Goal: Information Seeking & Learning: Check status

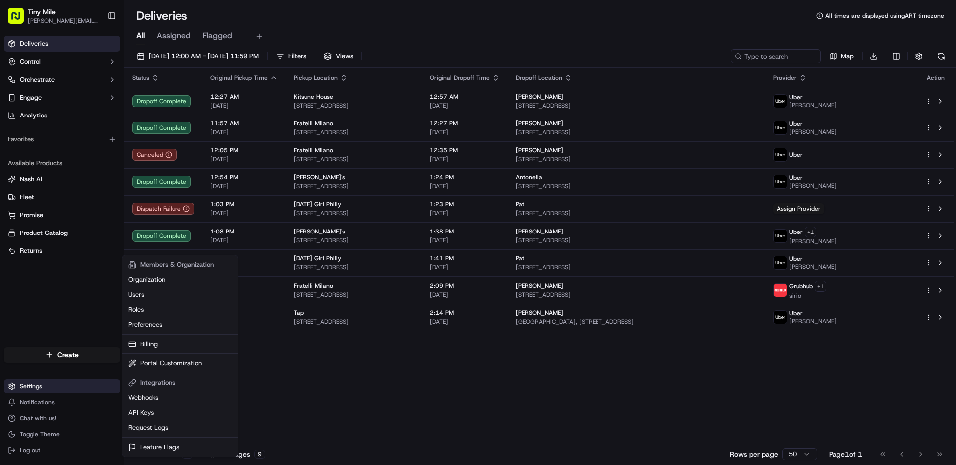
click at [42, 387] on html "Tiny Mile [PERSON_NAME][EMAIL_ADDRESS][DOMAIN_NAME] Toggle Sidebar Deliveries C…" at bounding box center [478, 232] width 956 height 465
click at [161, 427] on link "Request Logs" at bounding box center [179, 427] width 111 height 15
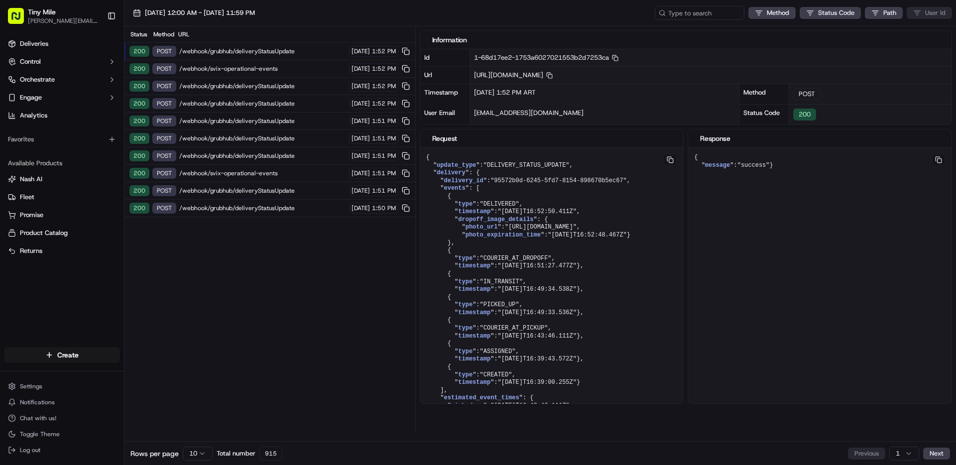
click at [283, 245] on div "Status Method URL 200 POST /webhook/grubhub/deliveryStatusUpdate [DATE] 1:52 PM…" at bounding box center [269, 229] width 291 height 407
click at [260, 206] on span "/webhook/grubhub/deliveryStatusUpdate" at bounding box center [262, 208] width 167 height 8
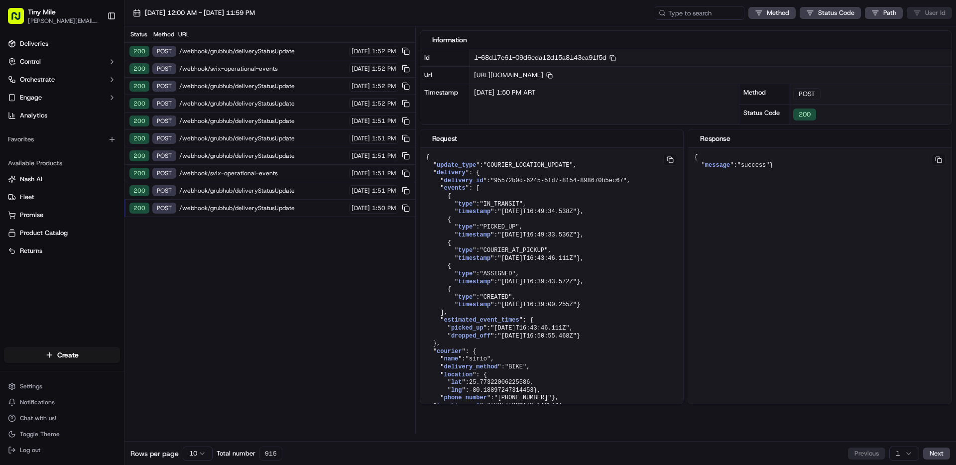
click at [317, 184] on div "200 POST /webhook/grubhub/deliveryStatusUpdate [DATE] 1:51 PM" at bounding box center [269, 190] width 291 height 17
click at [304, 153] on span "/webhook/grubhub/deliveryStatusUpdate" at bounding box center [262, 156] width 167 height 8
click at [306, 233] on div "Status Method URL 200 POST /webhook/grubhub/deliveryStatusUpdate [DATE] 1:52 PM…" at bounding box center [269, 229] width 291 height 407
click at [273, 209] on span "/webhook/grubhub/deliveryStatusUpdate" at bounding box center [262, 208] width 167 height 8
click at [271, 183] on div "200 POST /webhook/grubhub/deliveryStatusUpdate [DATE] 1:51 PM" at bounding box center [269, 190] width 291 height 17
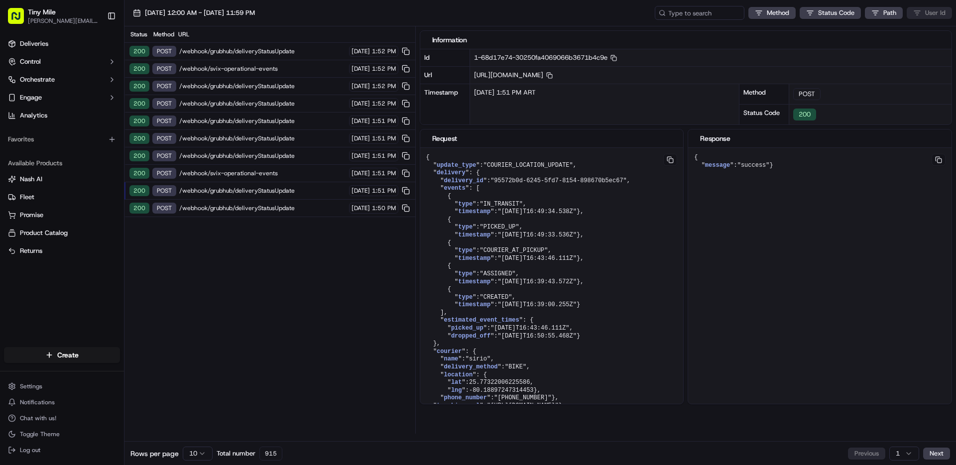
click at [270, 165] on div "200 POST /webhook/svix-operational-events [DATE] 1:51 PM" at bounding box center [269, 173] width 291 height 17
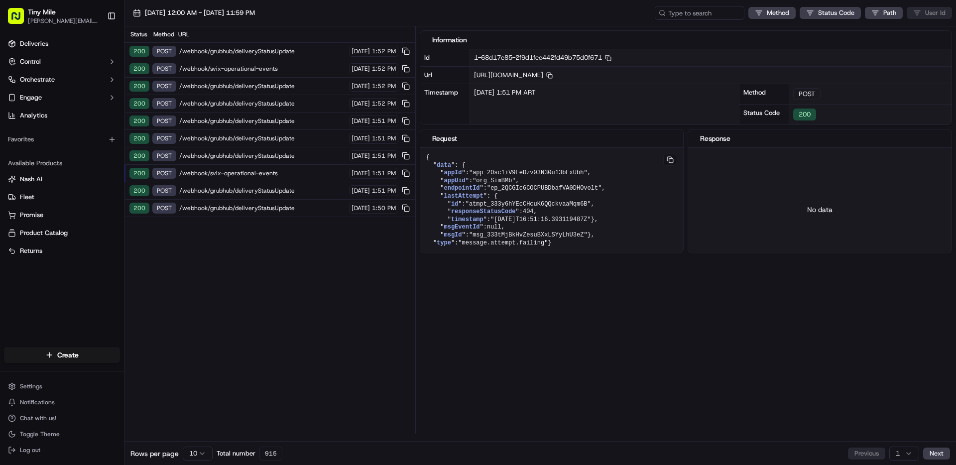
click at [271, 137] on span "/webhook/grubhub/deliveryStatusUpdate" at bounding box center [262, 138] width 167 height 8
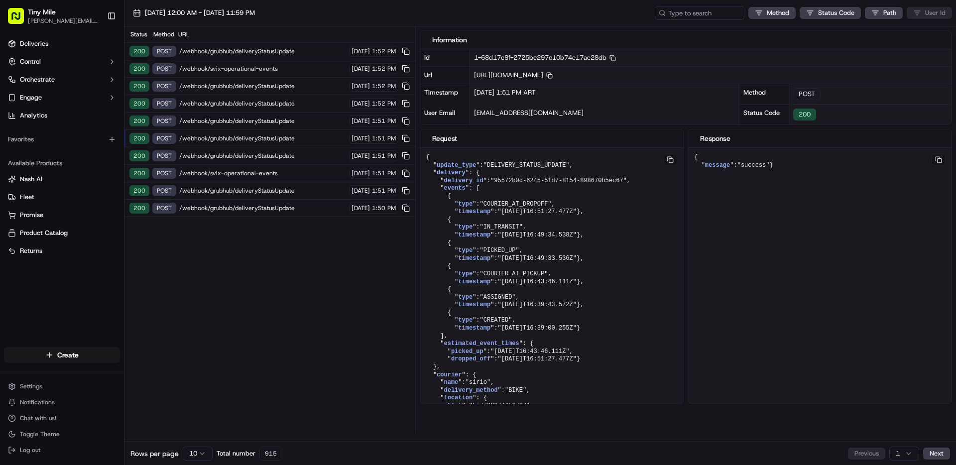
click at [269, 114] on div "200 POST /webhook/grubhub/deliveryStatusUpdate [DATE] 1:51 PM" at bounding box center [269, 121] width 291 height 17
click at [269, 85] on span "/webhook/grubhub/deliveryStatusUpdate" at bounding box center [262, 86] width 167 height 8
click at [269, 62] on div "200 POST /webhook/svix-operational-events [DATE] 1:52 PM" at bounding box center [269, 68] width 291 height 17
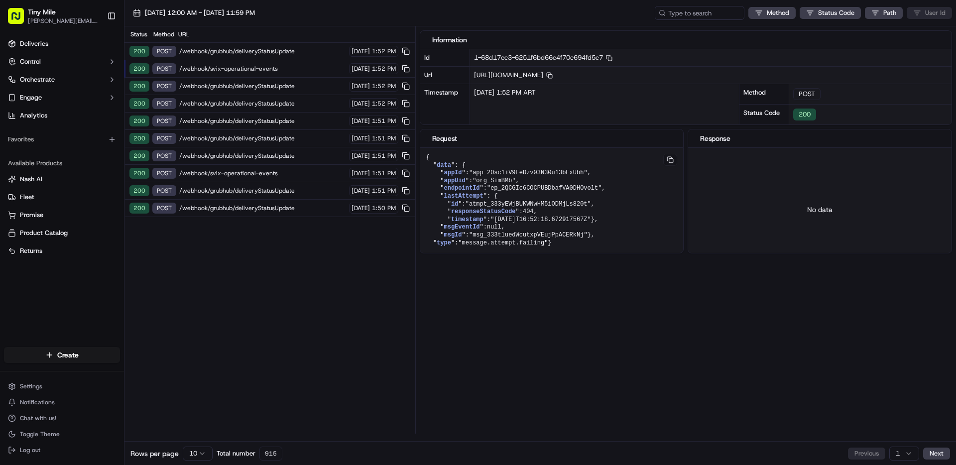
click at [269, 46] on div "200 POST /webhook/grubhub/deliveryStatusUpdate [DATE] 1:52 PM" at bounding box center [269, 51] width 291 height 17
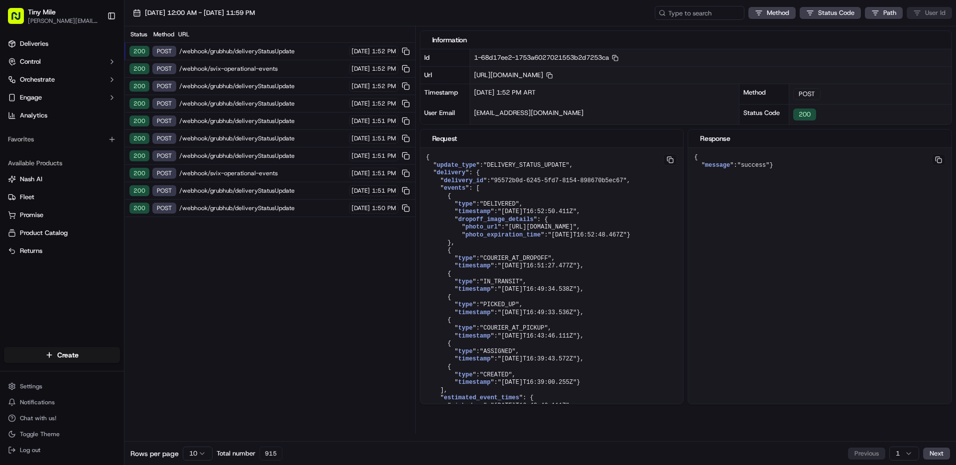
click at [225, 33] on div "URL" at bounding box center [294, 34] width 233 height 8
click at [242, 11] on span "[DATE] 12:00 AM - [DATE] 11:59 PM" at bounding box center [200, 12] width 110 height 9
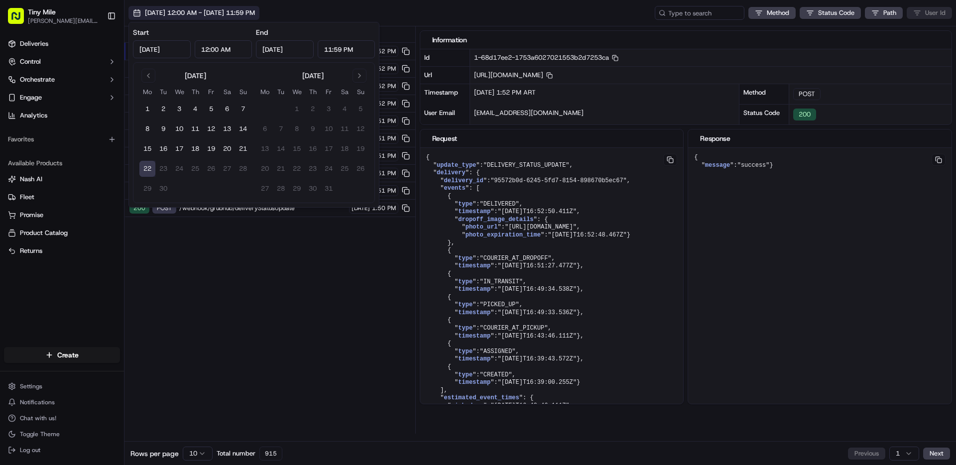
click at [232, 13] on span "[DATE] 12:00 AM - [DATE] 11:59 PM" at bounding box center [200, 12] width 110 height 9
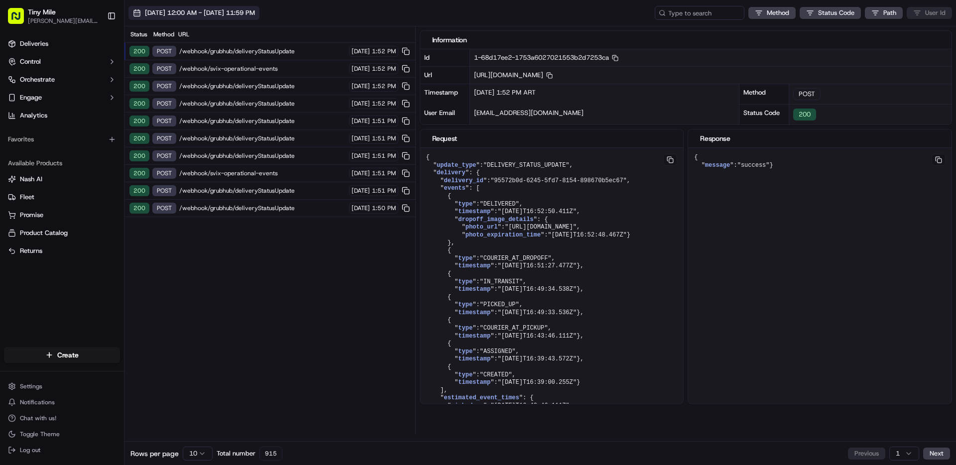
click at [254, 11] on span "[DATE] 12:00 AM - [DATE] 11:59 PM" at bounding box center [200, 12] width 110 height 9
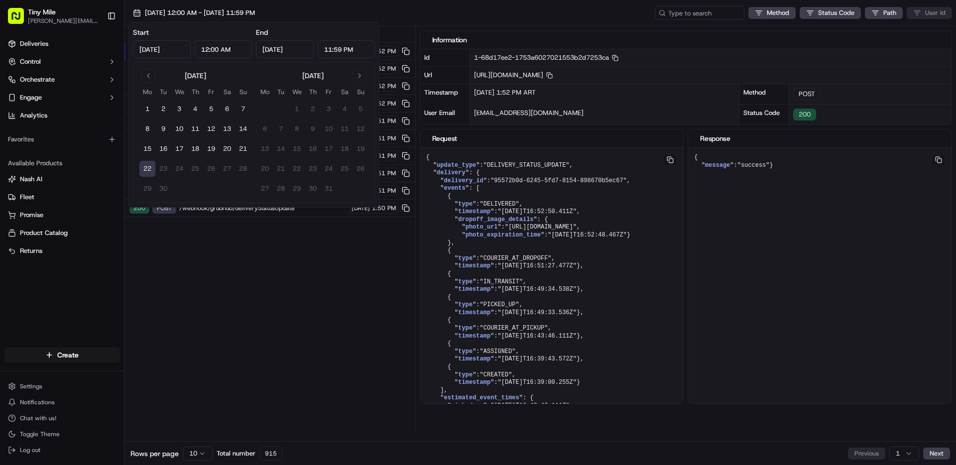
drag, startPoint x: 273, startPoint y: 291, endPoint x: 284, endPoint y: 278, distance: 17.3
click at [273, 291] on div "Status Method URL 200 POST /webhook/grubhub/deliveryStatusUpdate [DATE] 1:52 PM…" at bounding box center [269, 229] width 291 height 407
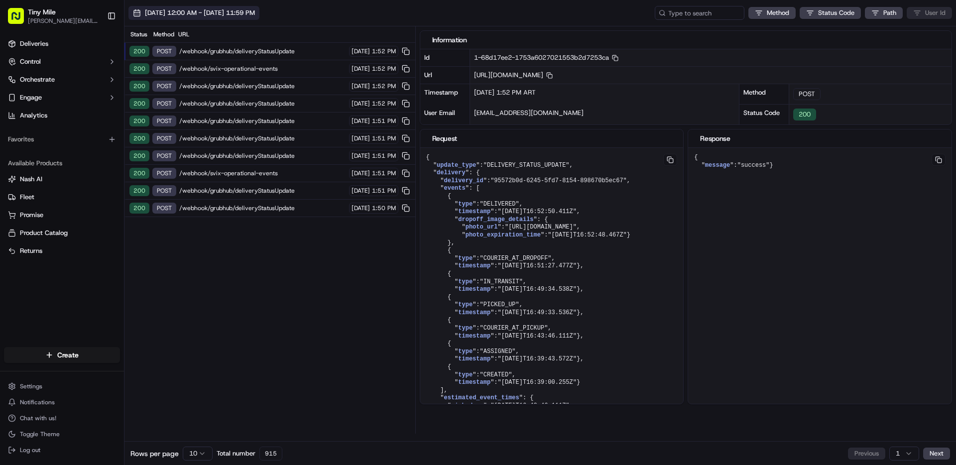
click at [255, 12] on span "[DATE] 12:00 AM - [DATE] 11:59 PM" at bounding box center [200, 12] width 110 height 9
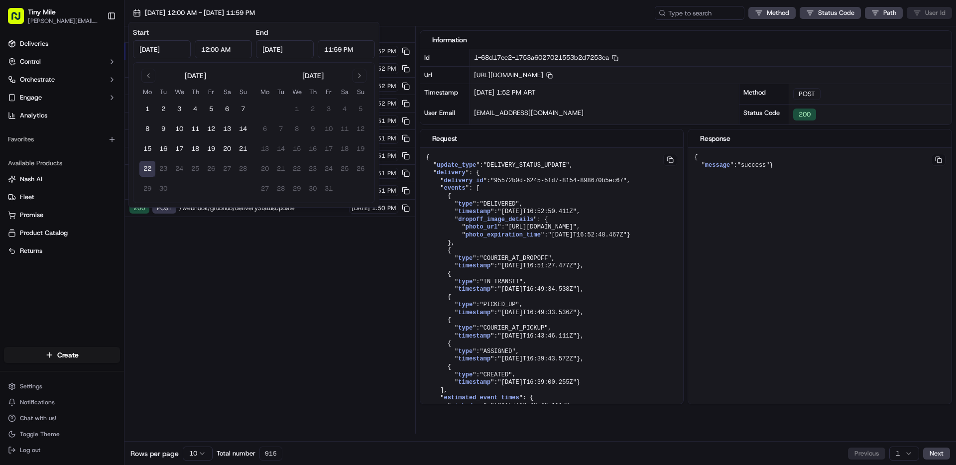
click at [157, 50] on input "[DATE]" at bounding box center [162, 49] width 58 height 18
type input "[DATE]"
click at [387, 17] on div "[DATE] 12:00 AM - [DATE] 11:59 PM Method Status Code Path User Id" at bounding box center [540, 13] width 832 height 26
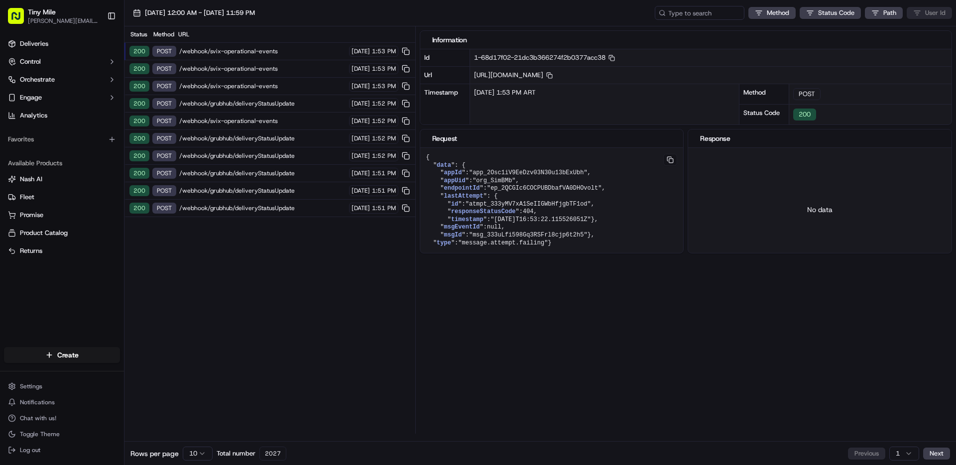
click at [235, 241] on div "Status Method URL 200 POST /webhook/svix-operational-events [DATE] 1:53 PM 200 …" at bounding box center [269, 229] width 291 height 407
click at [229, 201] on div "200 POST /webhook/grubhub/deliveryStatusUpdate [DATE] 1:51 PM" at bounding box center [269, 208] width 291 height 17
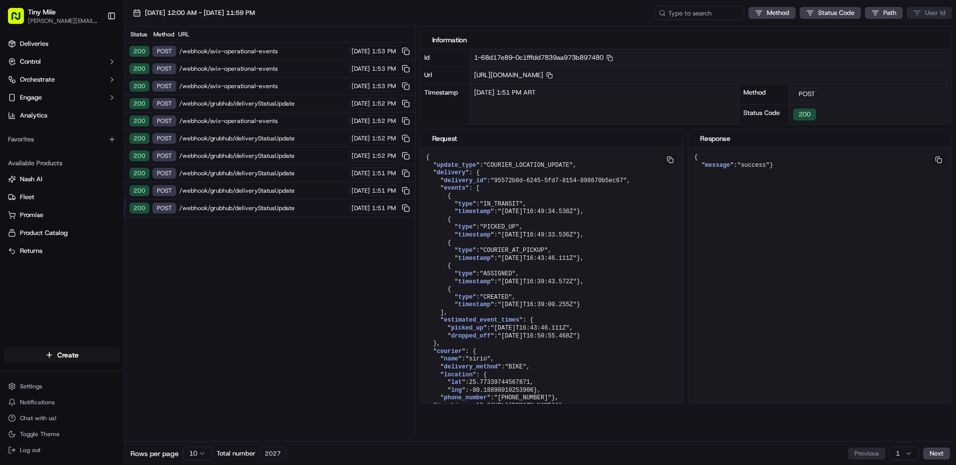
click at [228, 192] on span "/webhook/grubhub/deliveryStatusUpdate" at bounding box center [262, 191] width 167 height 8
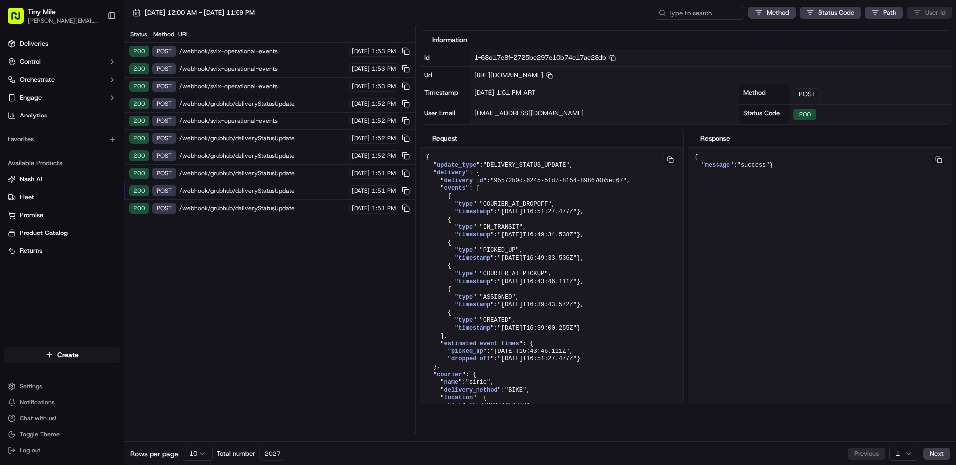
click at [230, 173] on span "/webhook/grubhub/deliveryStatusUpdate" at bounding box center [262, 173] width 167 height 8
drag, startPoint x: 233, startPoint y: 133, endPoint x: 234, endPoint y: 105, distance: 28.4
click at [234, 132] on div "200 POST /webhook/grubhub/deliveryStatusUpdate [DATE] 1:52 PM" at bounding box center [269, 138] width 291 height 17
click at [235, 92] on div "200 POST /webhook/svix-operational-events [DATE] 1:53 PM" at bounding box center [269, 86] width 291 height 17
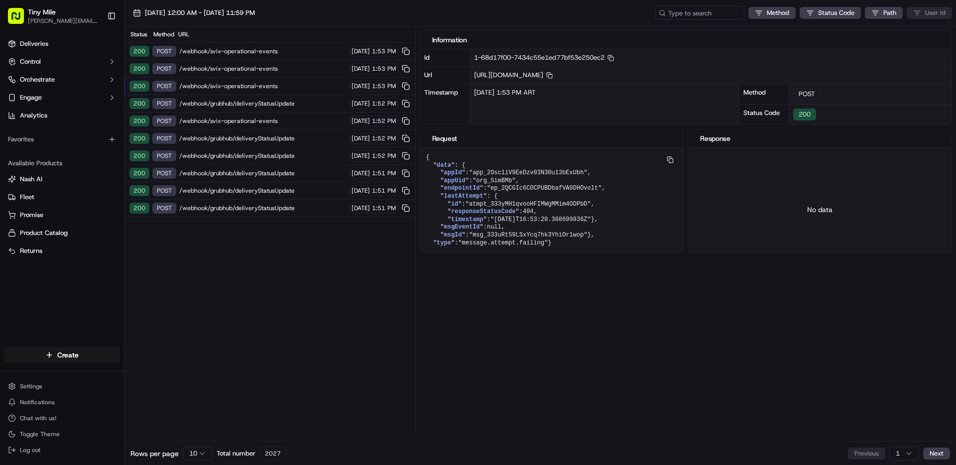
click at [235, 55] on div "200 POST /webhook/svix-operational-events [DATE] 1:53 PM" at bounding box center [269, 51] width 291 height 17
click at [235, 54] on span "/webhook/svix-operational-events" at bounding box center [262, 51] width 167 height 8
click at [234, 65] on span "/webhook/svix-operational-events" at bounding box center [262, 69] width 167 height 8
click at [226, 83] on span "/webhook/svix-operational-events" at bounding box center [262, 86] width 167 height 8
click at [227, 100] on span "/webhook/grubhub/deliveryStatusUpdate" at bounding box center [262, 104] width 167 height 8
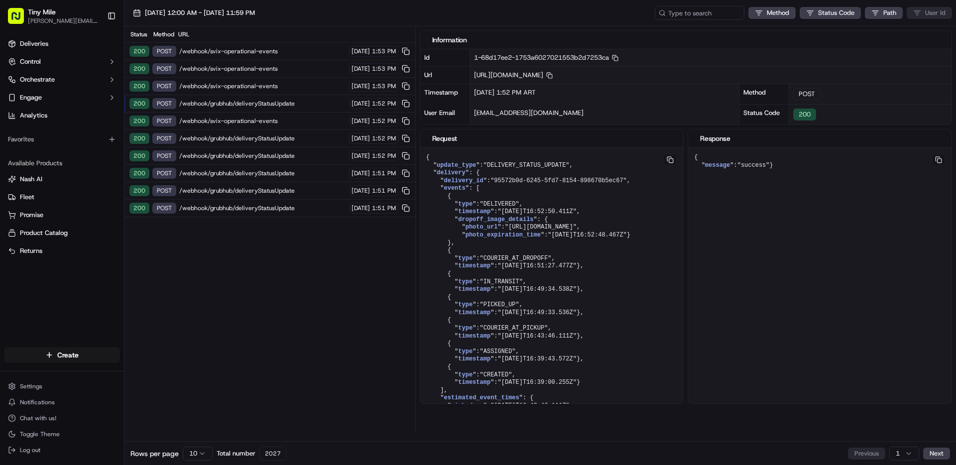
click at [228, 122] on span "/webhook/svix-operational-events" at bounding box center [262, 121] width 167 height 8
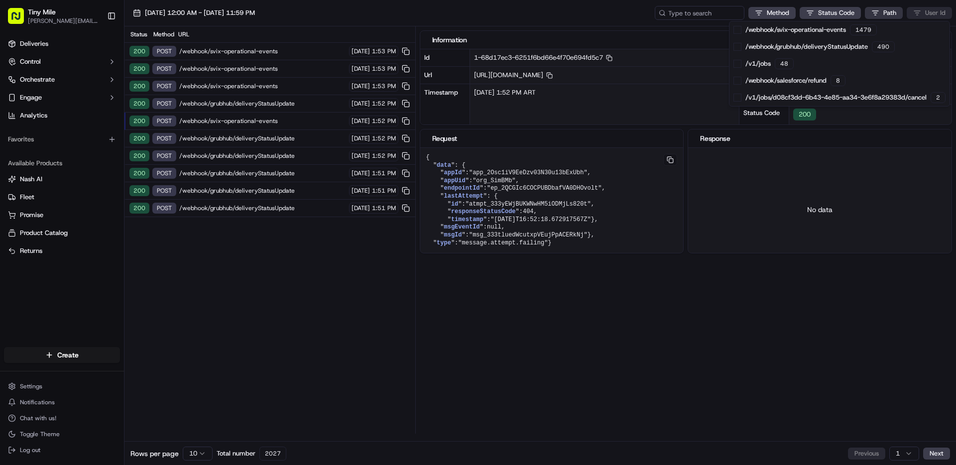
click at [882, 16] on html "Tiny Mile [PERSON_NAME][EMAIL_ADDRESS][DOMAIN_NAME] Toggle Sidebar Deliveries C…" at bounding box center [478, 232] width 956 height 465
click at [771, 66] on div "/v1/jobs 48" at bounding box center [839, 63] width 220 height 17
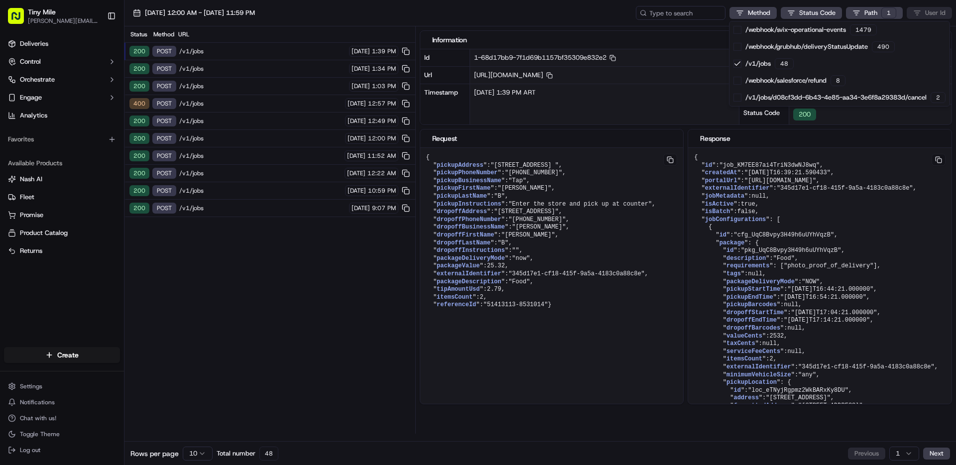
click at [287, 105] on html "Tiny Mile [PERSON_NAME][EMAIL_ADDRESS][DOMAIN_NAME] Toggle Sidebar Deliveries C…" at bounding box center [478, 232] width 956 height 465
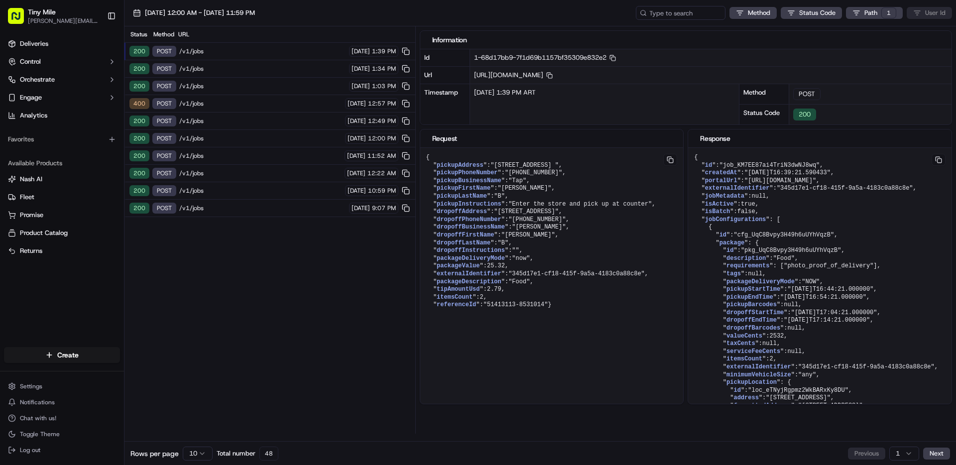
click at [243, 106] on span "/v1/jobs" at bounding box center [260, 104] width 163 height 8
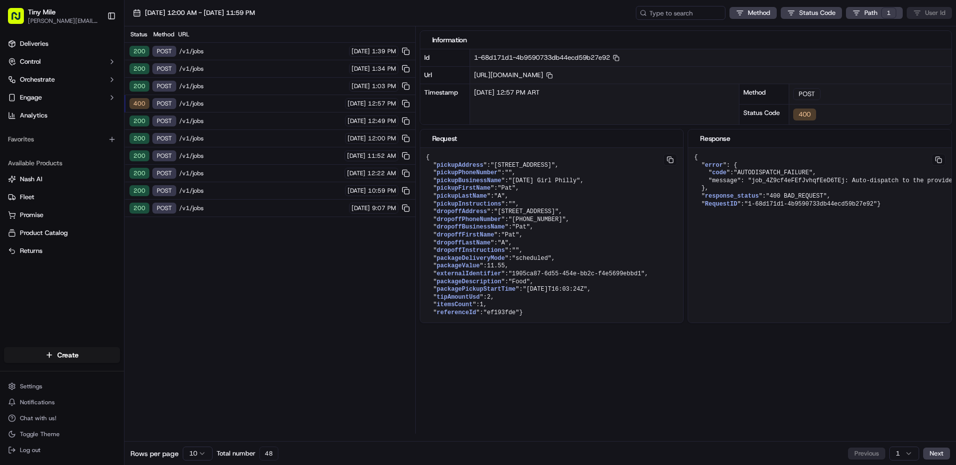
click at [800, 352] on div "Information Id 1-68d171d1-4b9590733db44ecd59b27e92 Copy 1-68d171d1-4b9590733db4…" at bounding box center [688, 229] width 537 height 407
click at [825, 242] on div "{ " error ": { " code ": "AUTODISPATCH_FAILURE" , "message": "job_4Z9cf4eFEfJvh…" at bounding box center [819, 244] width 263 height 193
drag, startPoint x: 838, startPoint y: 145, endPoint x: 831, endPoint y: 145, distance: 8.0
click at [837, 145] on div "Response" at bounding box center [819, 138] width 263 height 18
drag, startPoint x: 741, startPoint y: 172, endPoint x: 812, endPoint y: 173, distance: 70.7
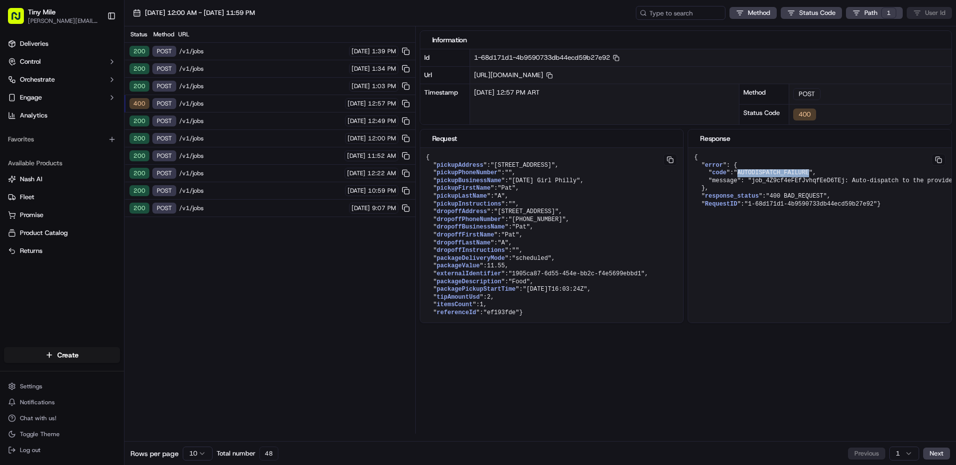
click at [812, 173] on span ""AUTODISPATCH_FAILURE"" at bounding box center [772, 172] width 79 height 7
copy span "AUTODISPATCH_FAILURE"
click at [938, 162] on button at bounding box center [939, 160] width 14 height 12
click at [485, 173] on span "pickupPhoneNumber" at bounding box center [467, 172] width 61 height 7
click at [493, 195] on pre "{ " pickupAddress ": "[STREET_ADDRESS]" , " pickupPhoneNumber ": "" , " pickupB…" at bounding box center [551, 235] width 263 height 175
